Goal: Task Accomplishment & Management: Use online tool/utility

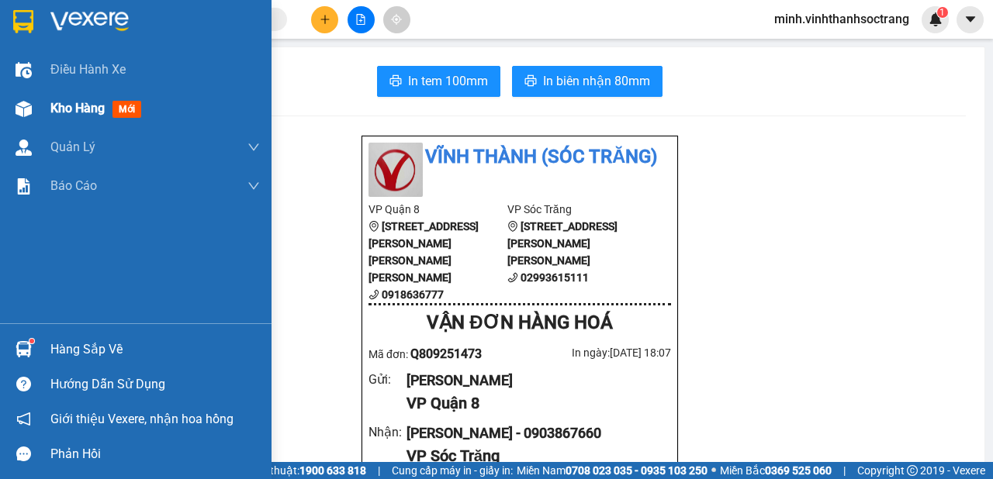
click at [92, 102] on span "Kho hàng" at bounding box center [77, 108] width 54 height 15
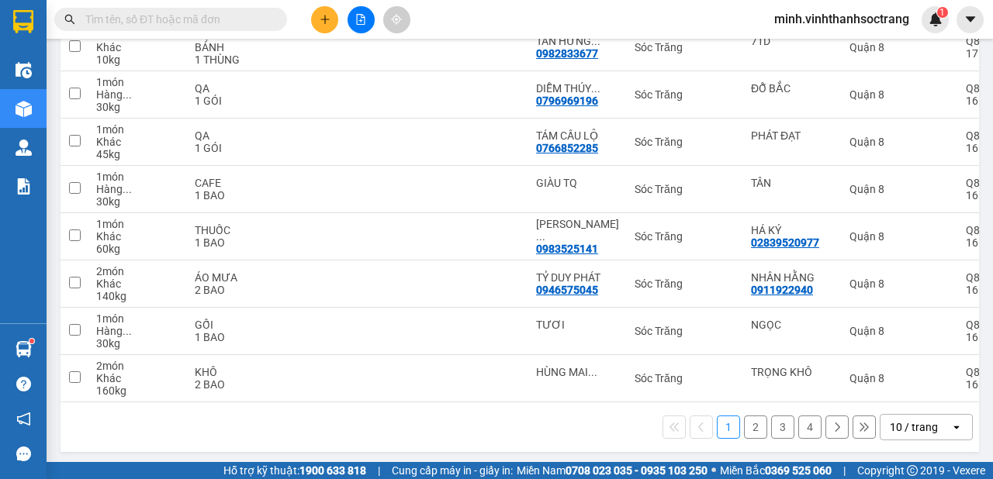
scroll to position [337, 0]
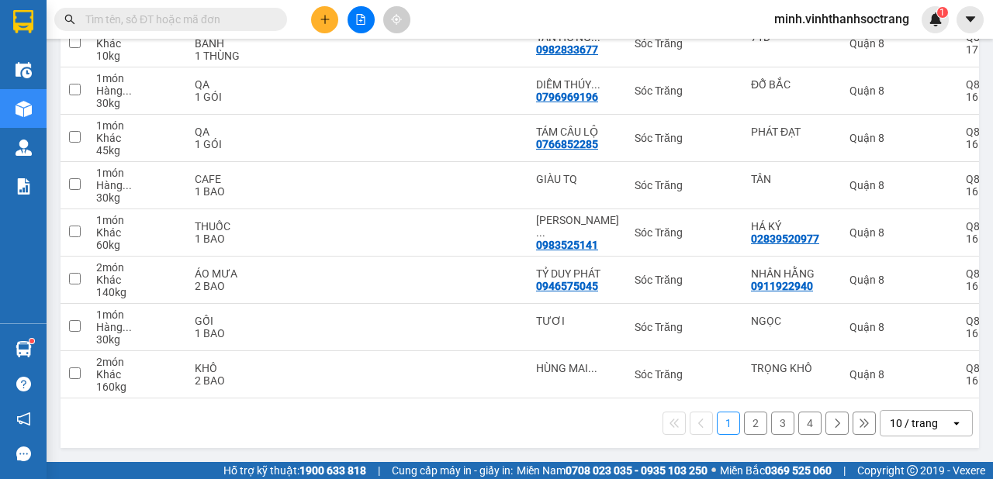
click at [950, 427] on icon "open" at bounding box center [956, 423] width 12 height 12
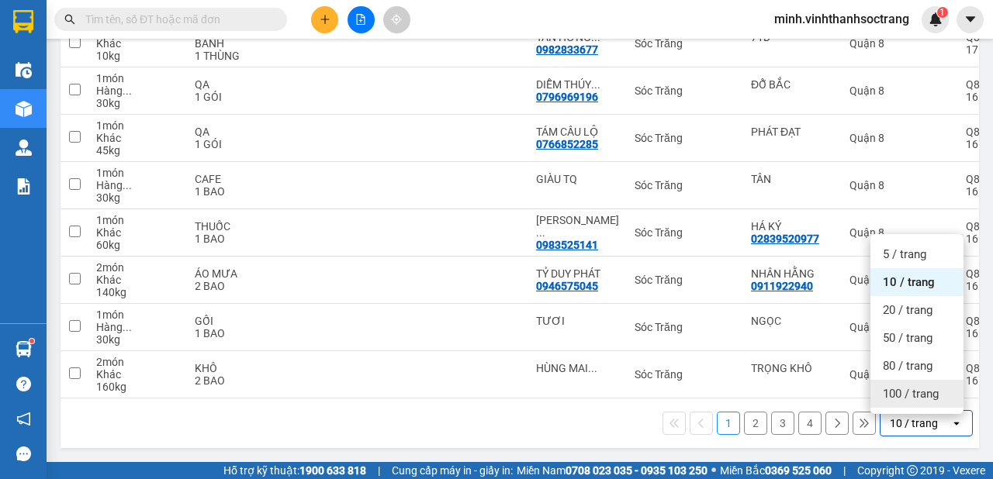
click at [906, 386] on span "100 / trang" at bounding box center [911, 394] width 56 height 16
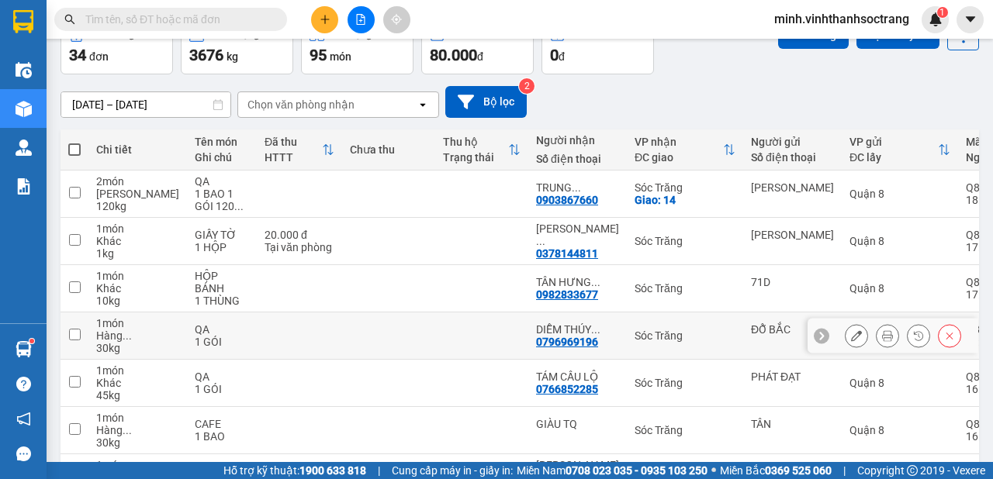
scroll to position [6, 0]
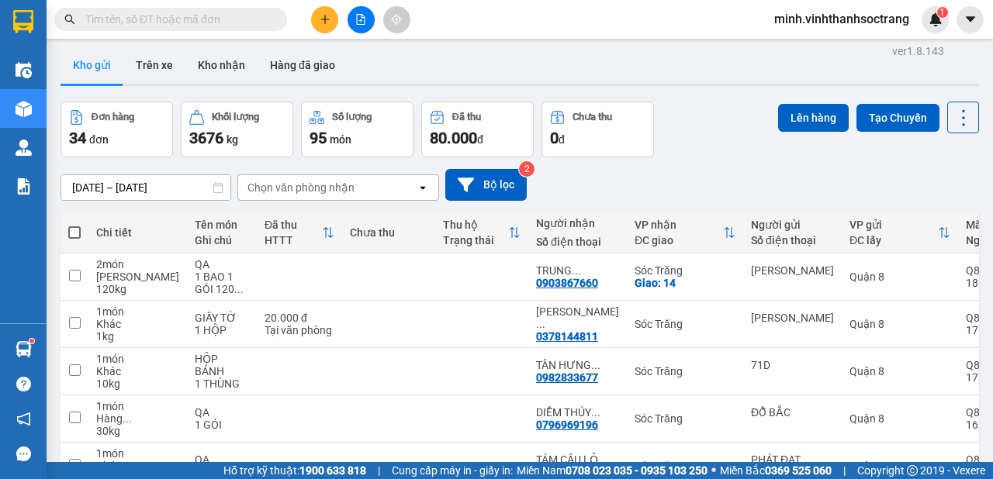
click at [75, 226] on span at bounding box center [74, 232] width 12 height 12
click at [74, 225] on input "checkbox" at bounding box center [74, 225] width 0 height 0
checkbox input "true"
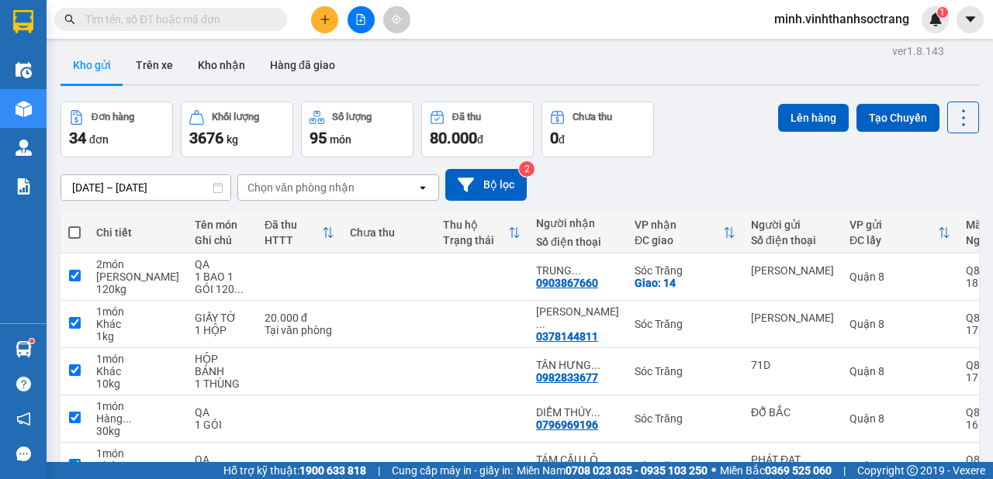
checkbox input "true"
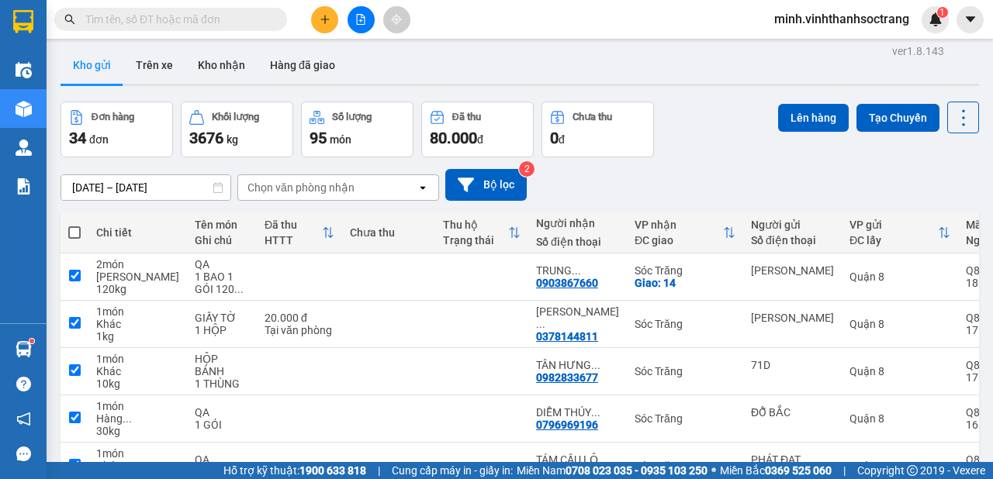
checkbox input "true"
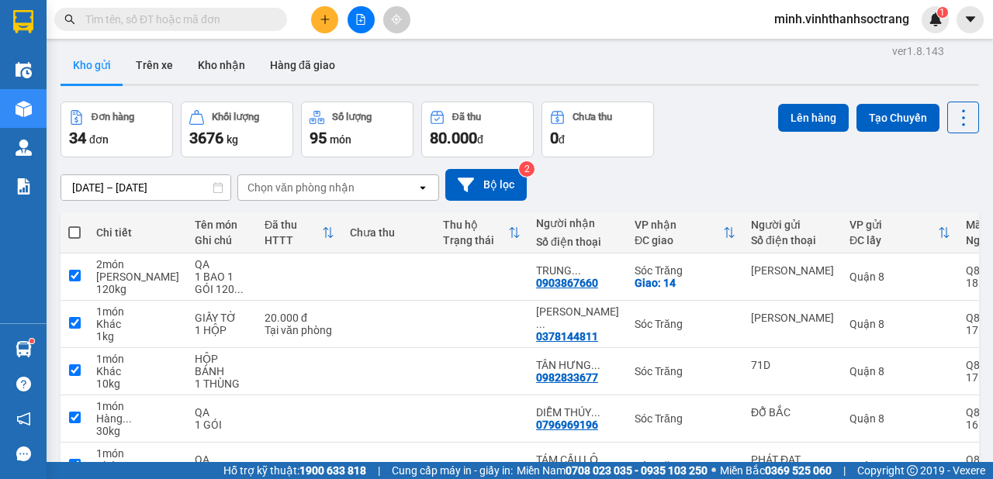
checkbox input "true"
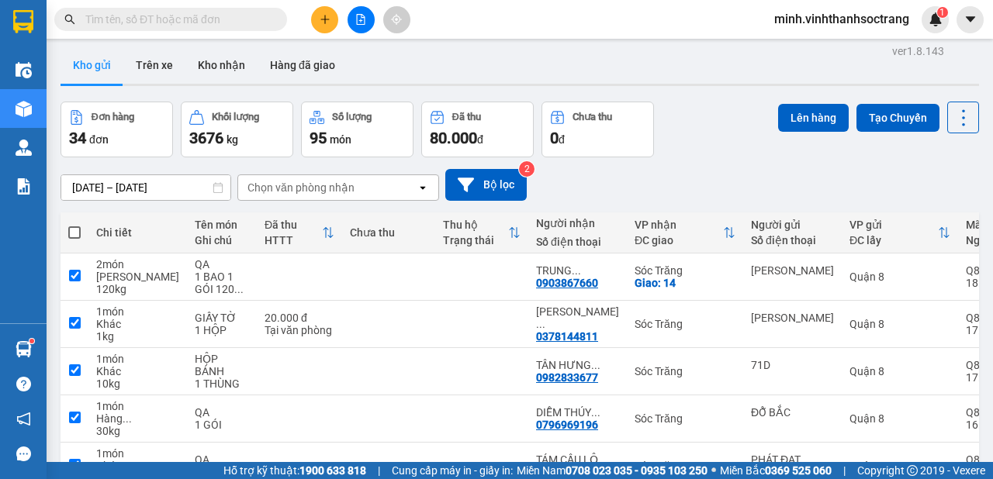
checkbox input "true"
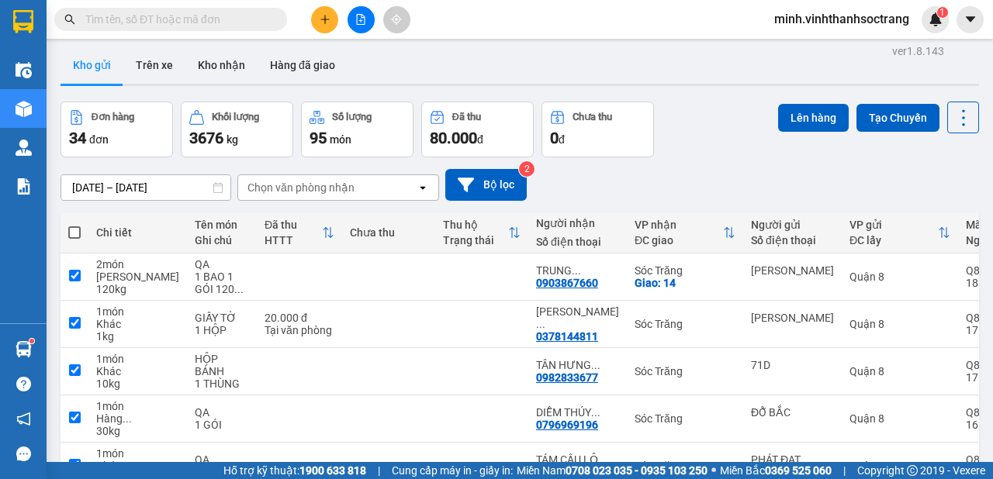
checkbox input "true"
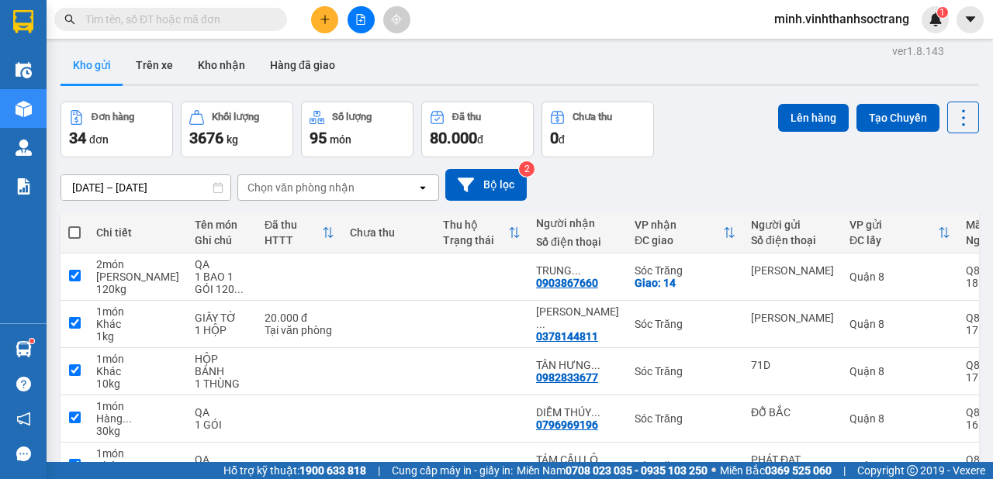
checkbox input "true"
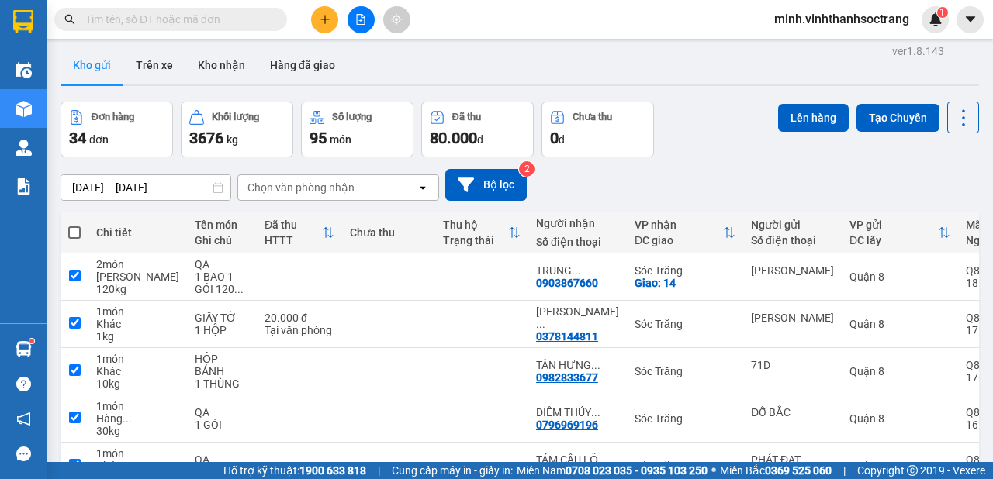
checkbox input "true"
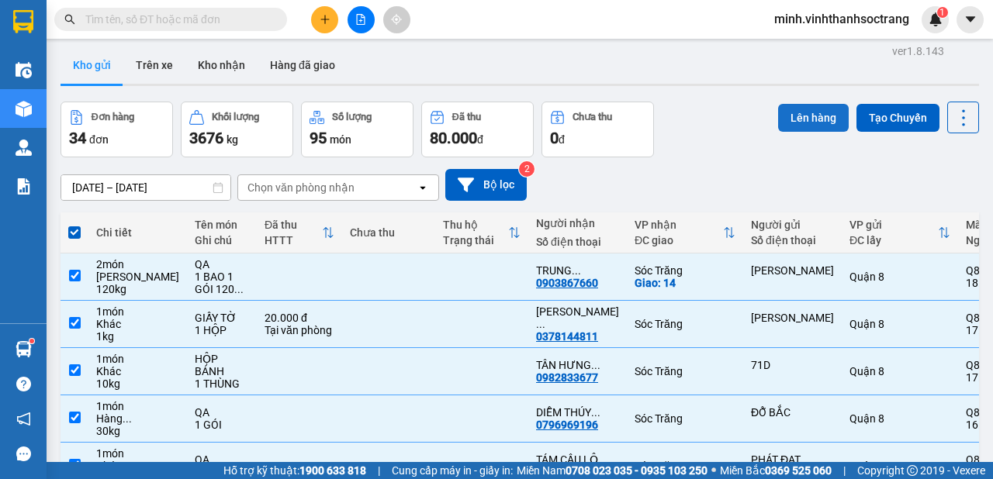
click at [800, 107] on button "Lên hàng" at bounding box center [813, 118] width 71 height 28
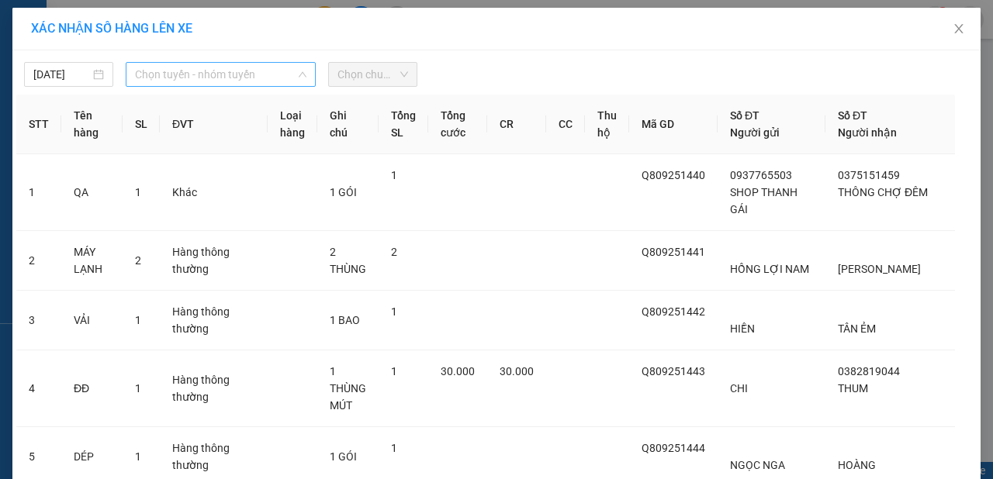
click at [223, 75] on span "Chọn tuyến - nhóm tuyến" at bounding box center [220, 74] width 171 height 23
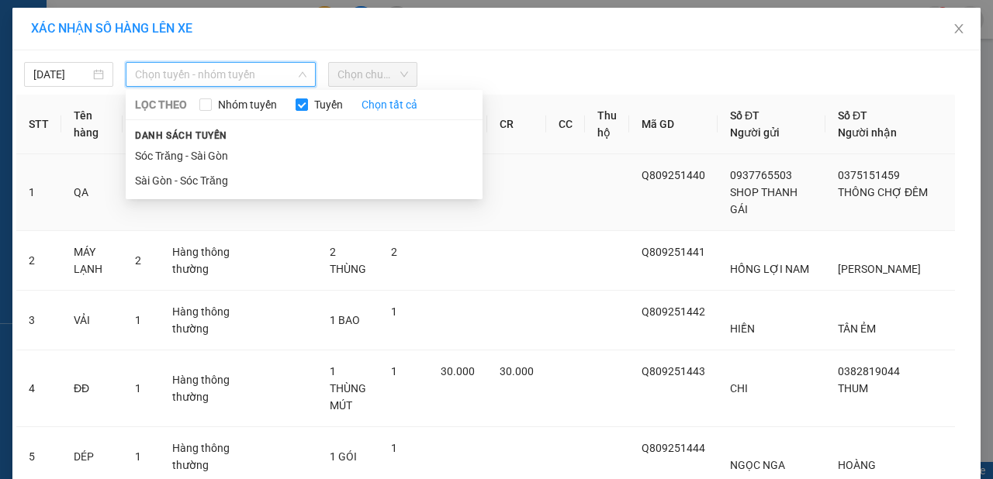
click at [202, 177] on li "Sài Gòn - Sóc Trăng" at bounding box center [304, 180] width 357 height 25
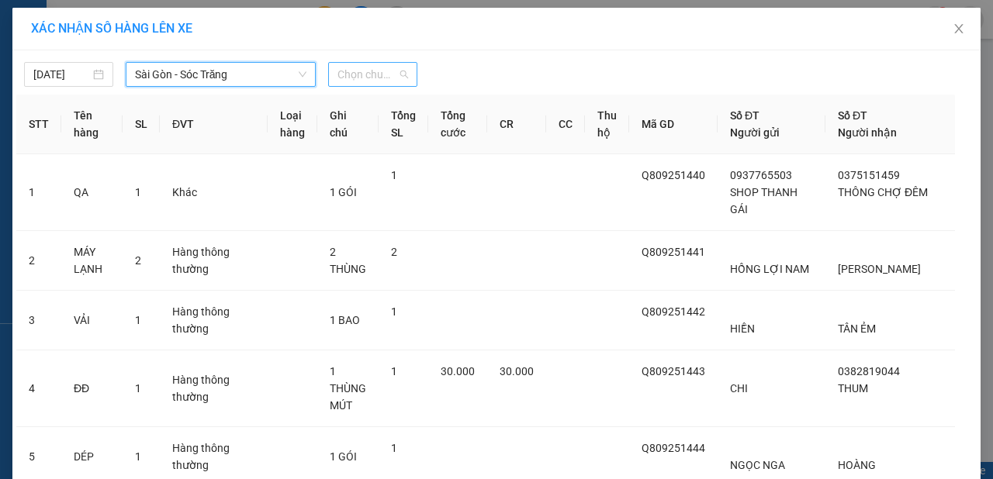
click at [389, 71] on span "Chọn chuyến" at bounding box center [372, 74] width 71 height 23
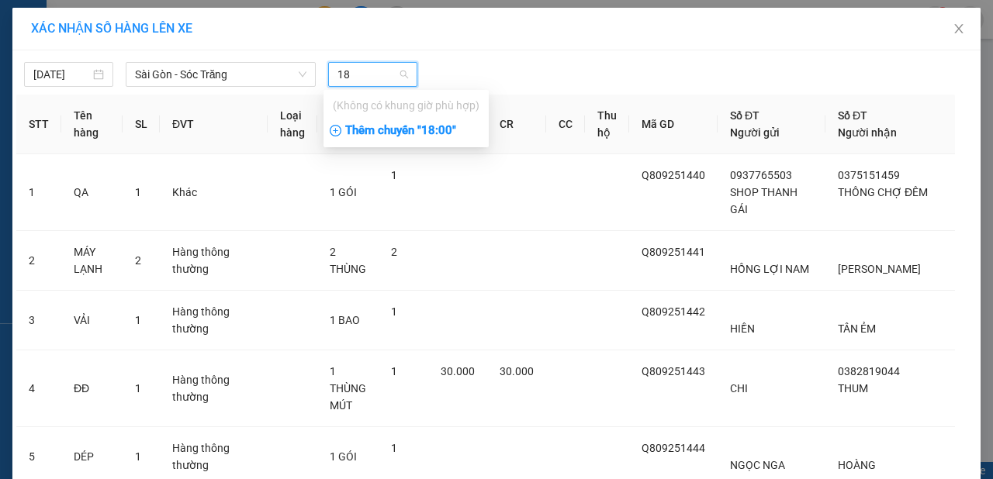
type input "18"
click at [389, 123] on div "Thêm chuyến " 18:00 "" at bounding box center [405, 131] width 165 height 26
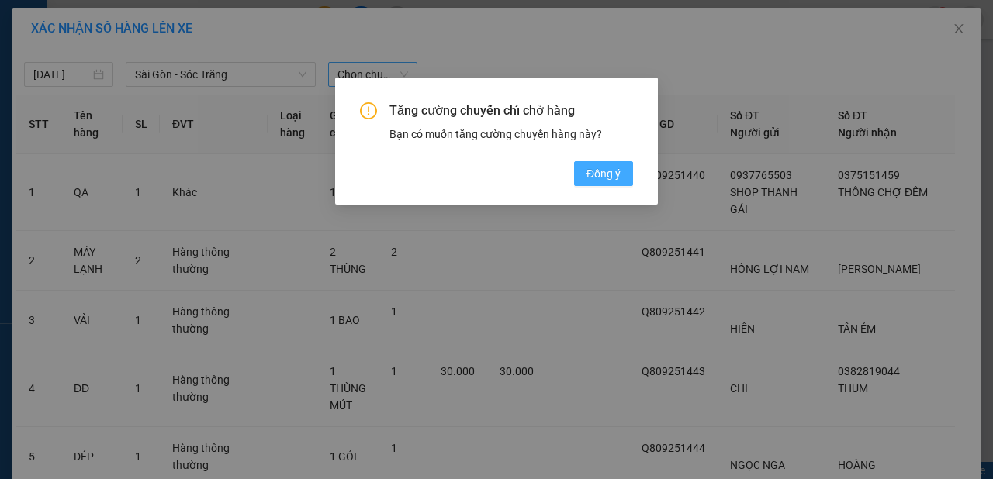
click at [603, 175] on span "Đồng ý" at bounding box center [603, 173] width 34 height 17
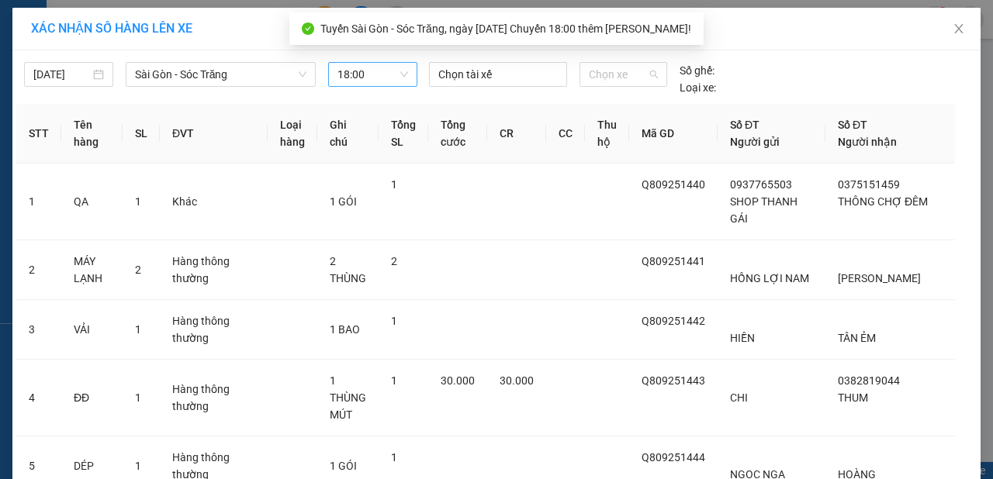
click at [664, 73] on div "Chọn xe" at bounding box center [623, 79] width 100 height 34
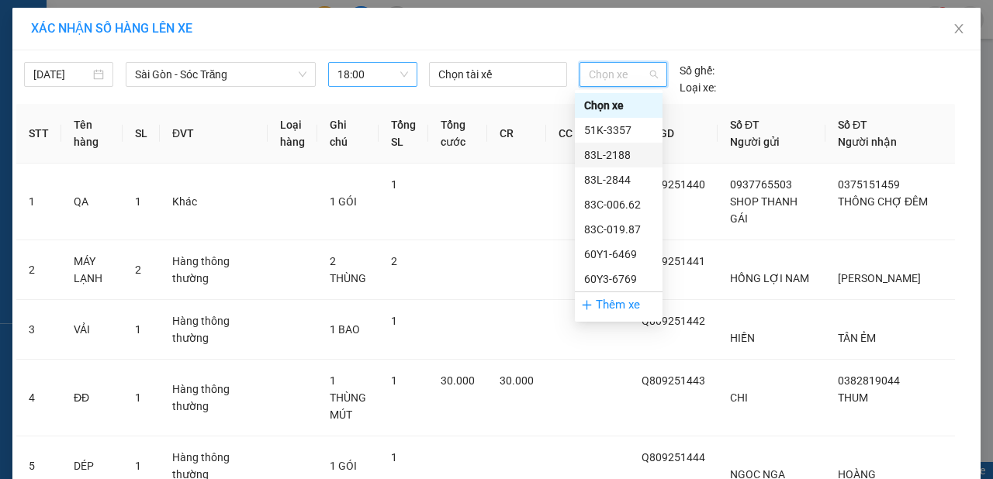
click at [611, 149] on div "83L-2188" at bounding box center [618, 155] width 69 height 17
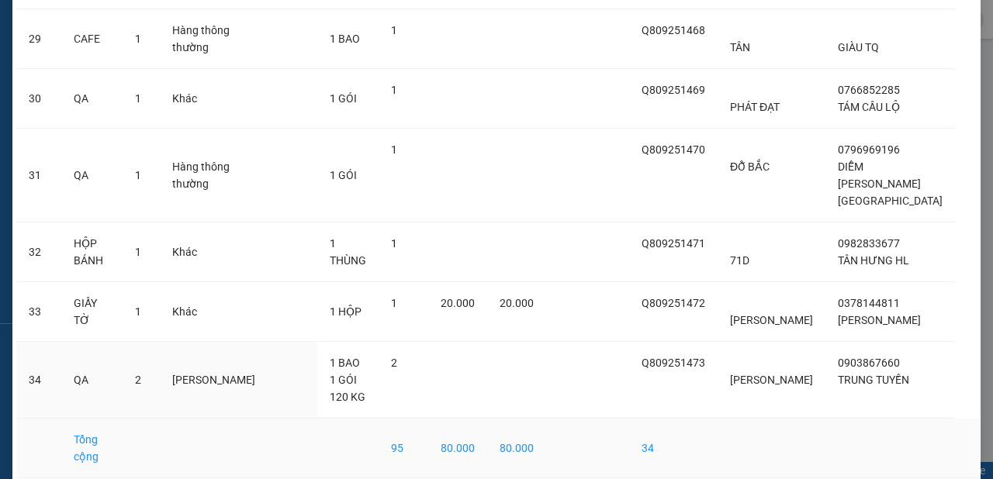
scroll to position [1966, 0]
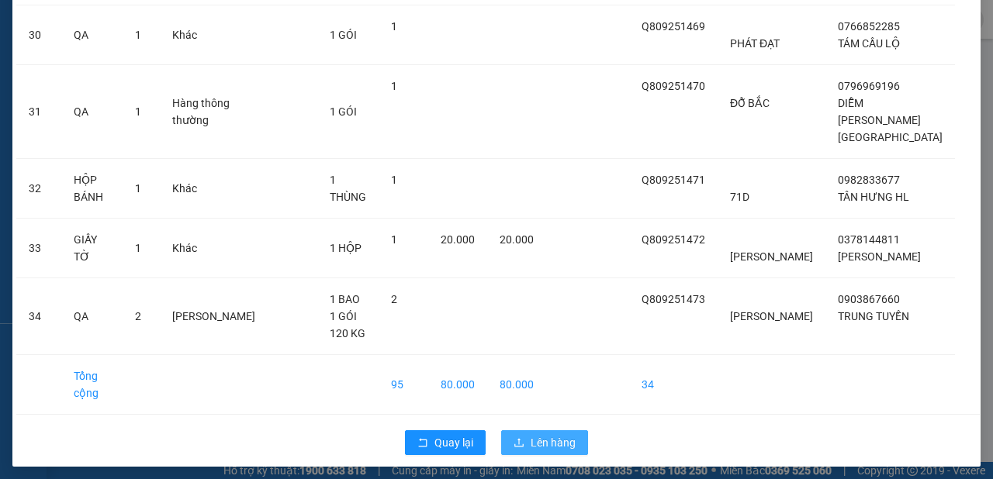
click at [531, 438] on span "Lên hàng" at bounding box center [553, 442] width 45 height 17
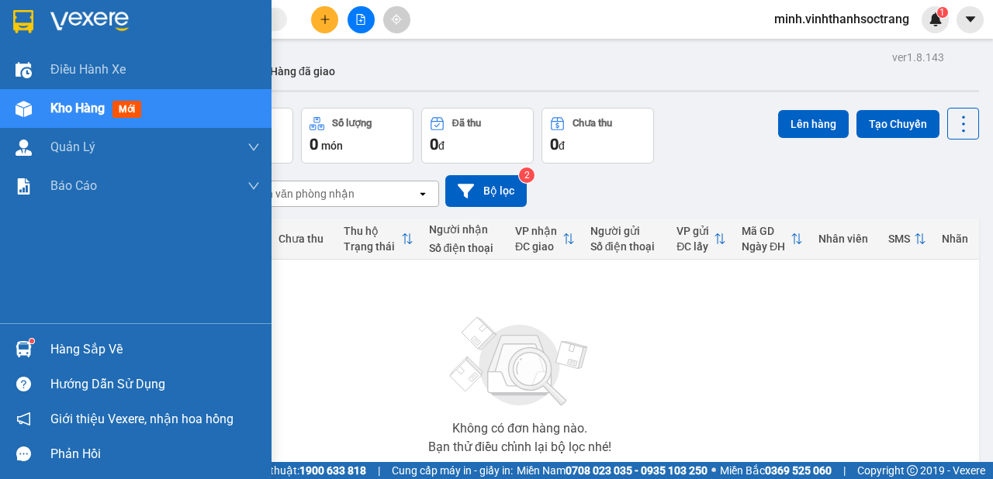
click at [93, 345] on div "Hàng sắp về" at bounding box center [154, 349] width 209 height 23
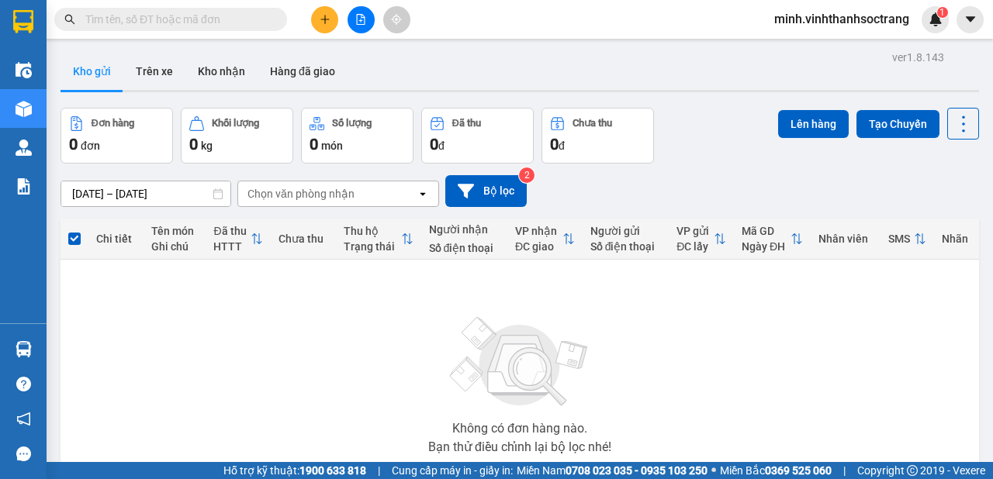
click at [814, 314] on section "Kết quả [PERSON_NAME] ( 10000 ) Bộ lọc Mã ĐH Trạng thái Món hàng Thu hộ Tổng [P…" at bounding box center [496, 239] width 993 height 479
click at [209, 67] on button "Kho nhận" at bounding box center [221, 71] width 72 height 37
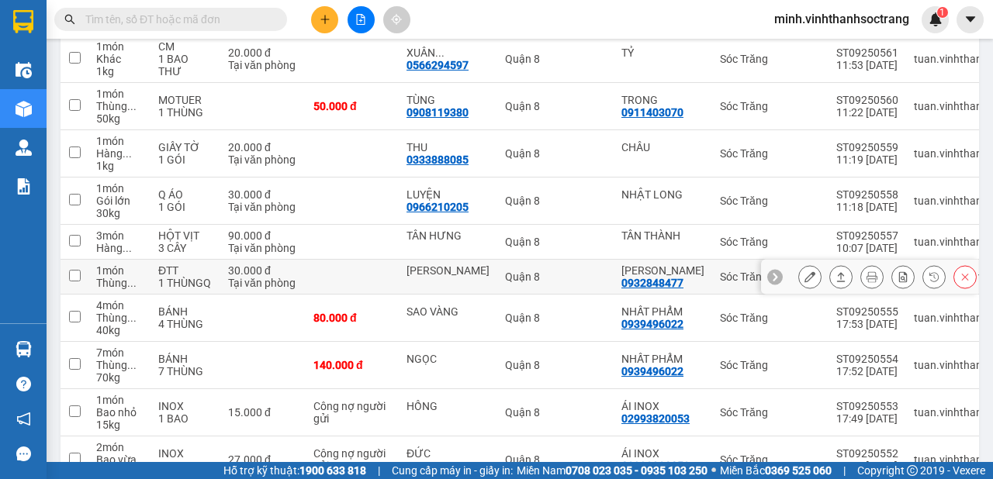
scroll to position [1323, 0]
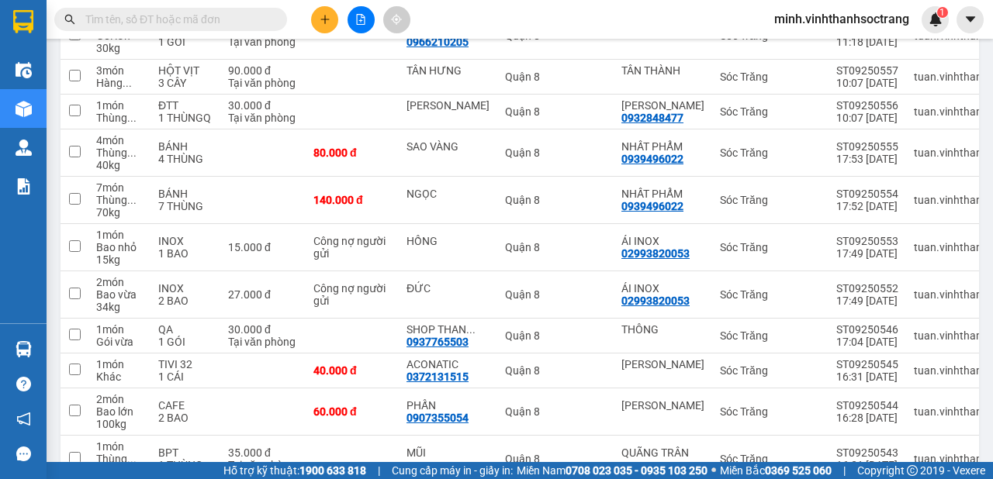
click at [814, 17] on span "minh.vinhthanhsoctrang" at bounding box center [842, 18] width 160 height 19
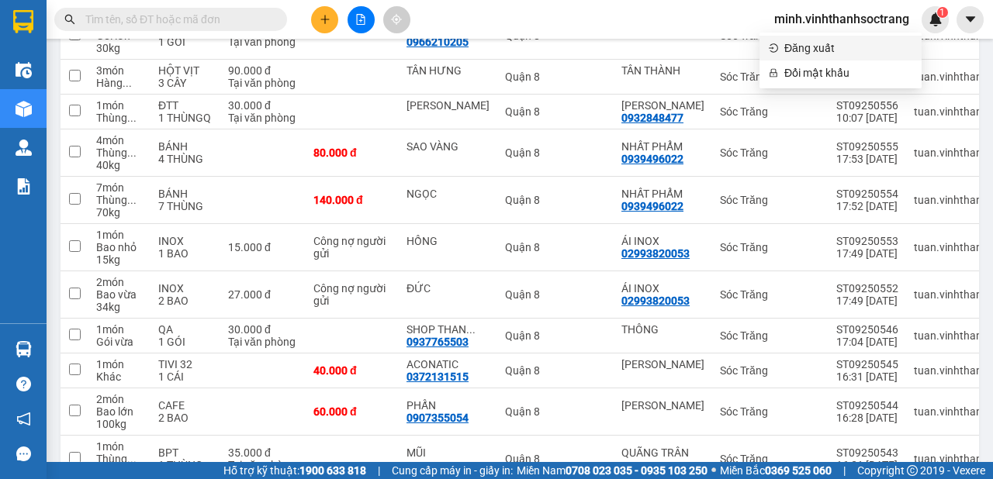
click at [797, 53] on span "Đăng xuất" at bounding box center [848, 48] width 128 height 17
